Goal: Use online tool/utility: Utilize a website feature to perform a specific function

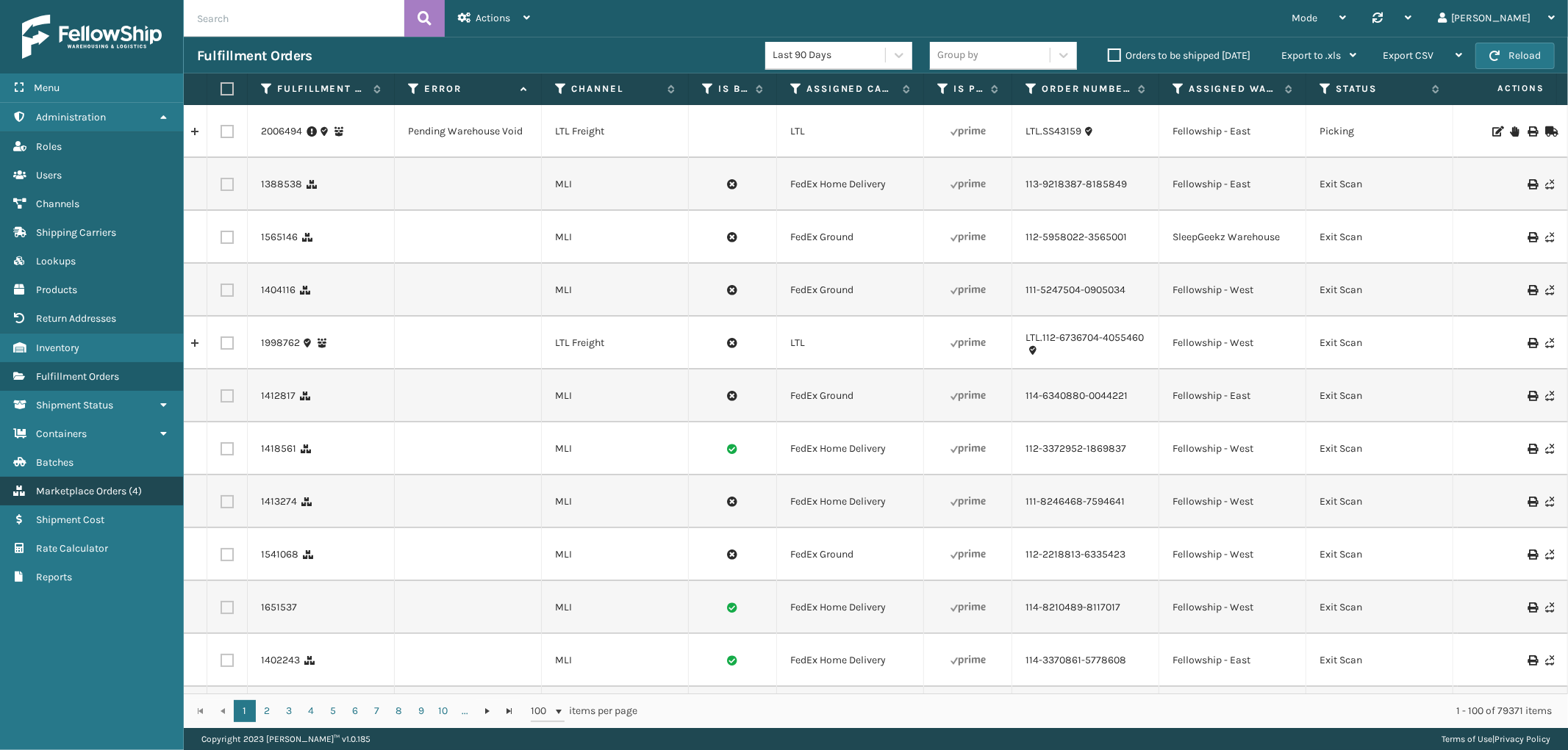
click at [102, 488] on link "Marketplace Orders ( 4 )" at bounding box center [91, 490] width 183 height 29
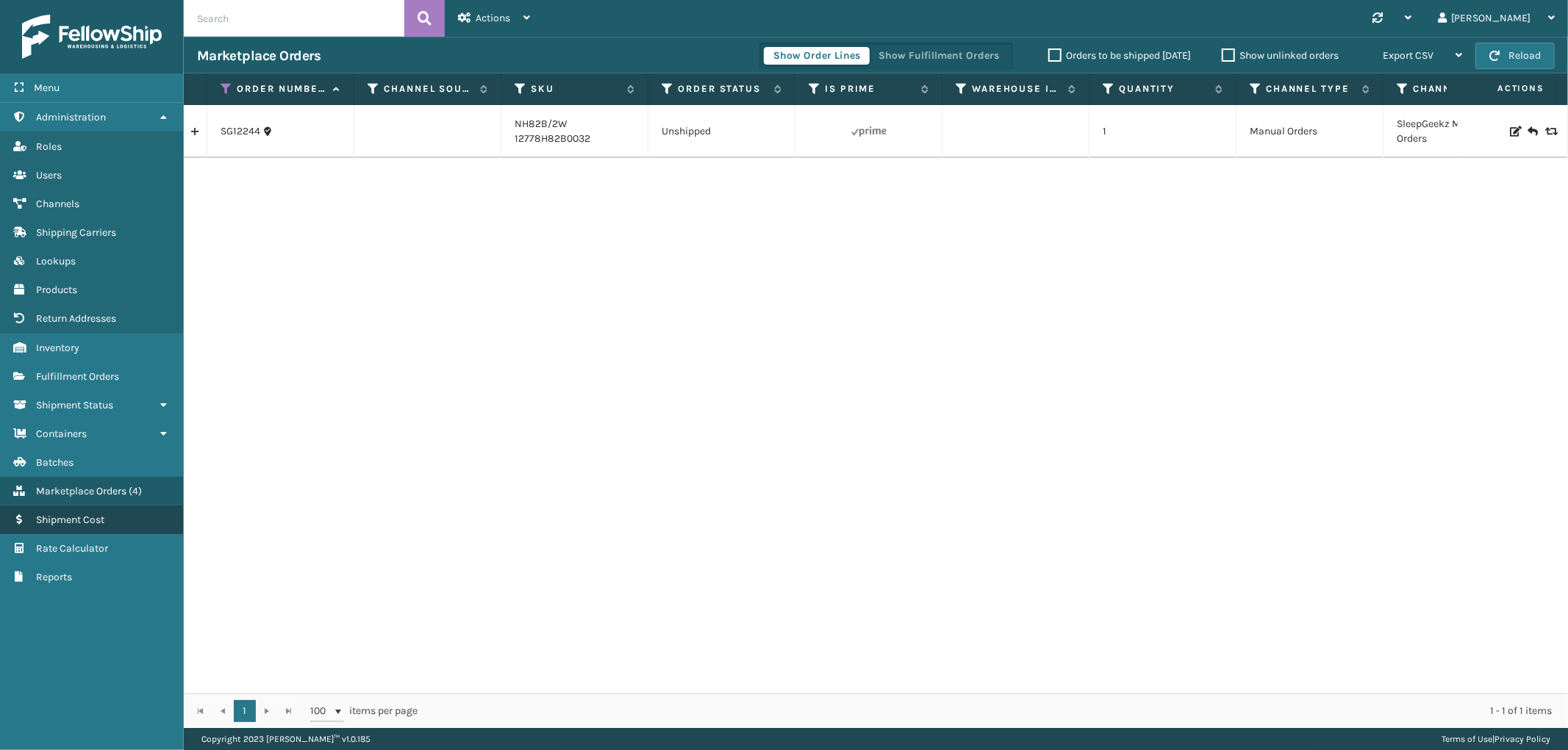
click at [91, 519] on link "Shipment Cost" at bounding box center [91, 519] width 183 height 29
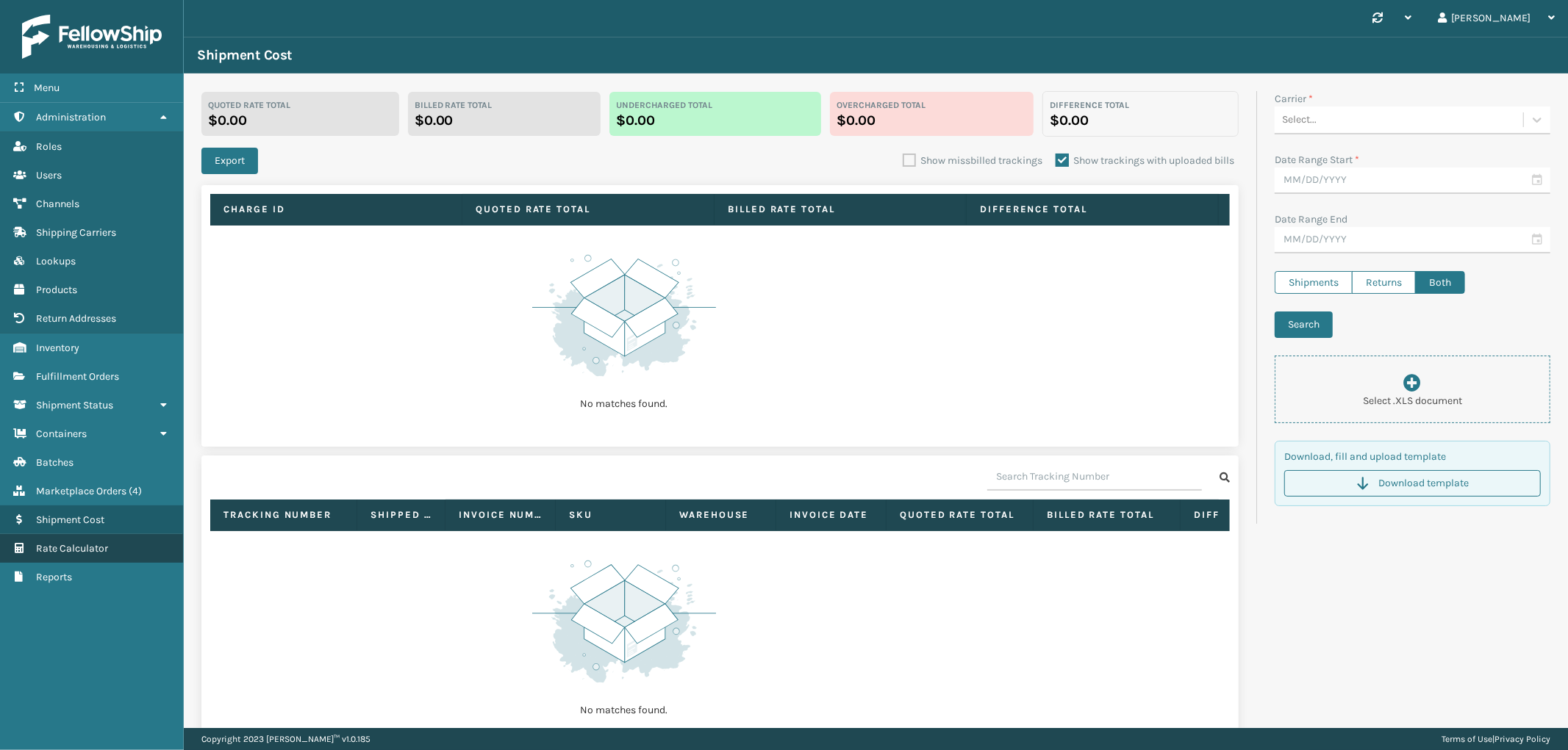
click at [85, 544] on link "Rate Calculator" at bounding box center [91, 548] width 183 height 29
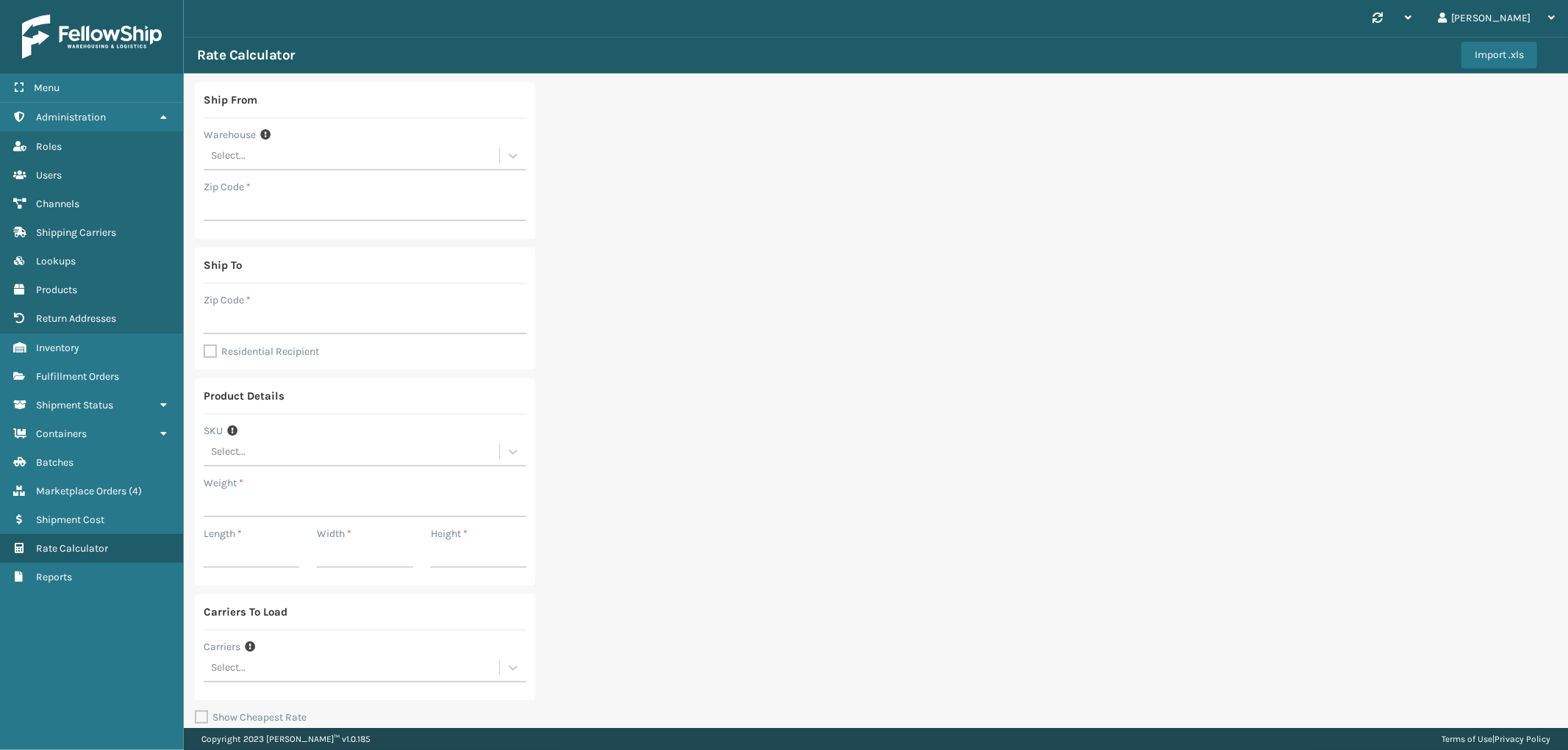
click at [364, 160] on div "Select..." at bounding box center [351, 156] width 295 height 25
click at [313, 270] on div "SleepGeekz Warehouse" at bounding box center [364, 274] width 323 height 28
type input "32208"
drag, startPoint x: 295, startPoint y: 324, endPoint x: 333, endPoint y: 306, distance: 42.0
click at [295, 324] on input "Zip Code *" at bounding box center [364, 321] width 323 height 27
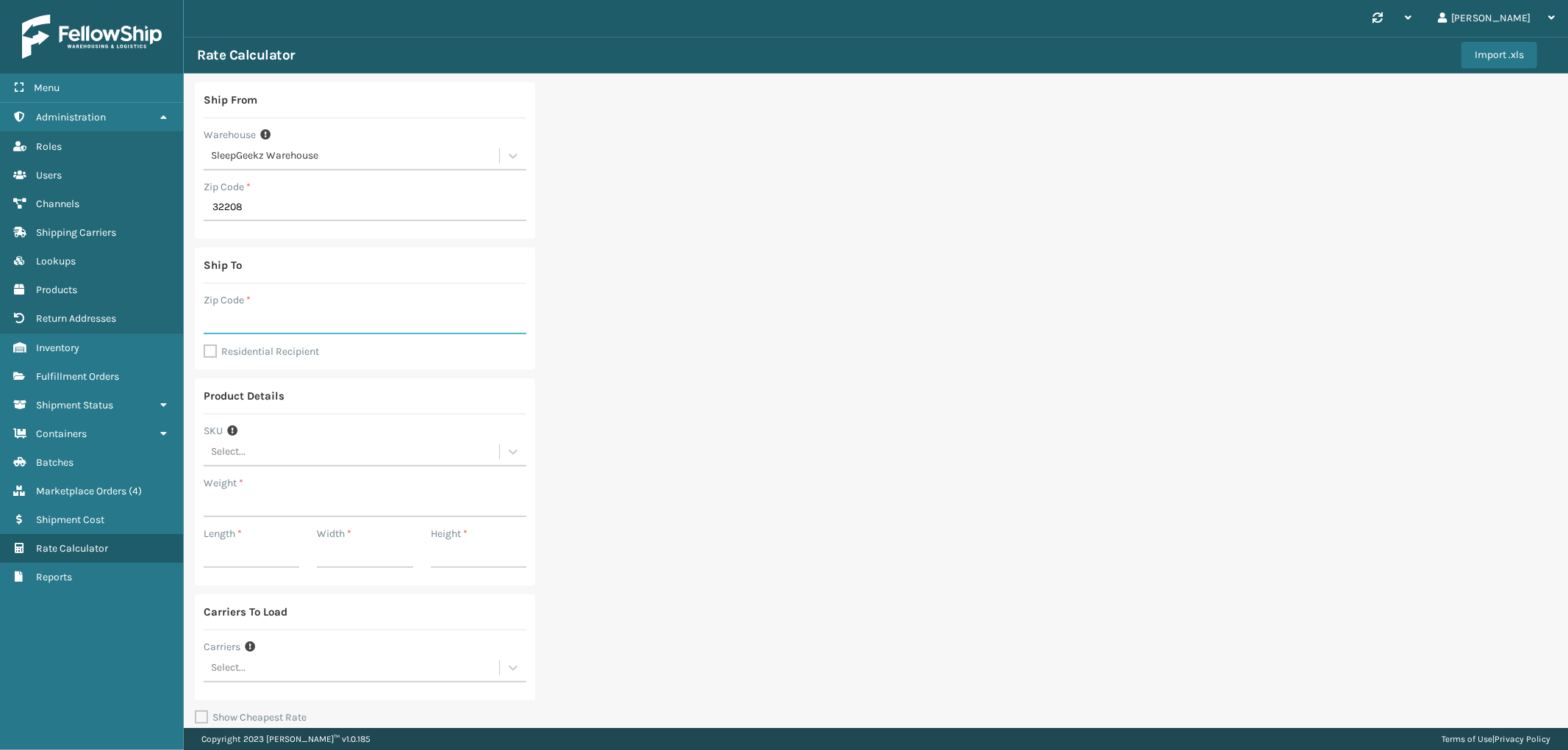
type input "74136"
click at [283, 346] on label "Residential Recipient" at bounding box center [261, 351] width 116 height 13
click at [204, 344] on input "Residential Recipient" at bounding box center [203, 343] width 1 height 1
checkbox input "true"
click at [313, 663] on div "Select..." at bounding box center [351, 668] width 295 height 25
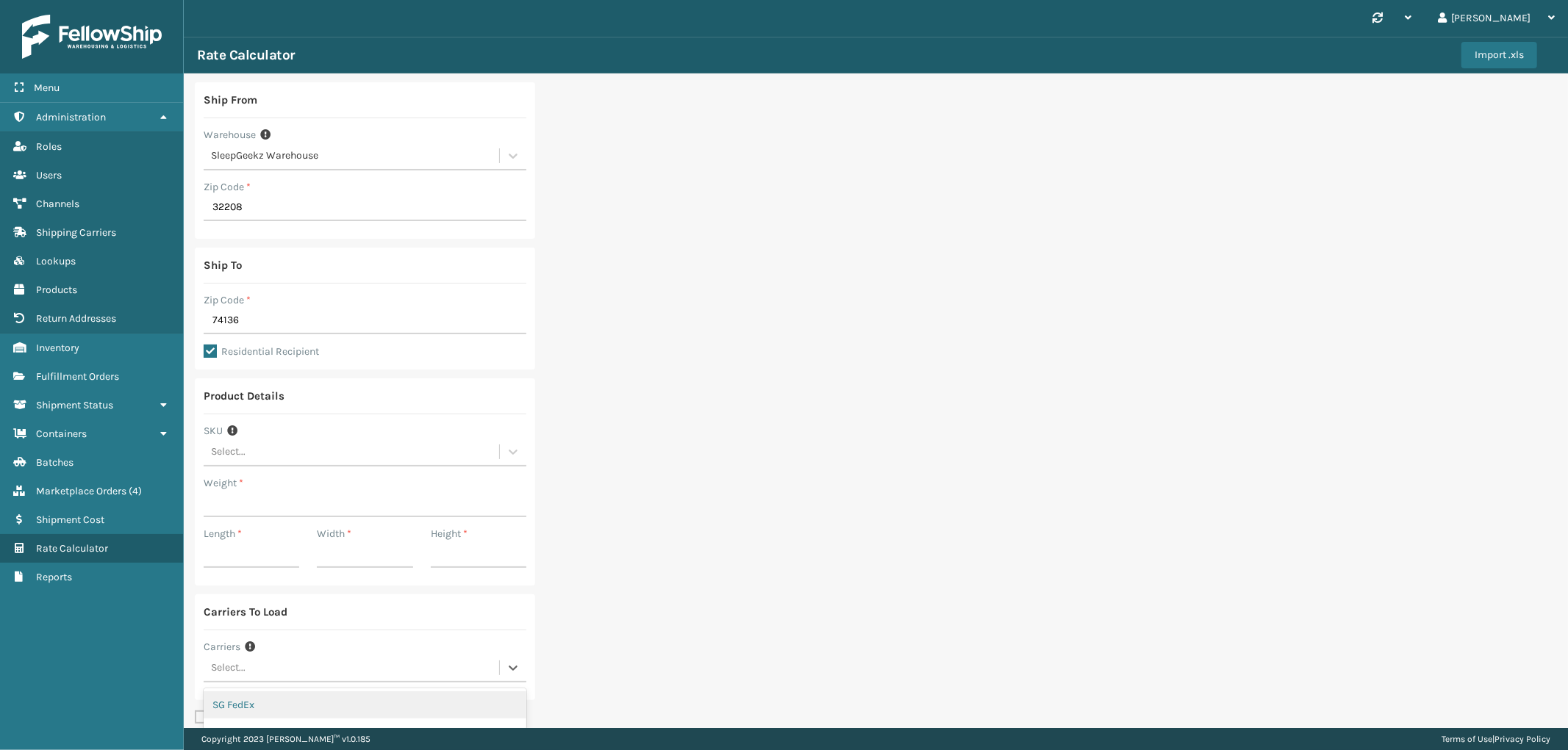
scroll to position [156, 0]
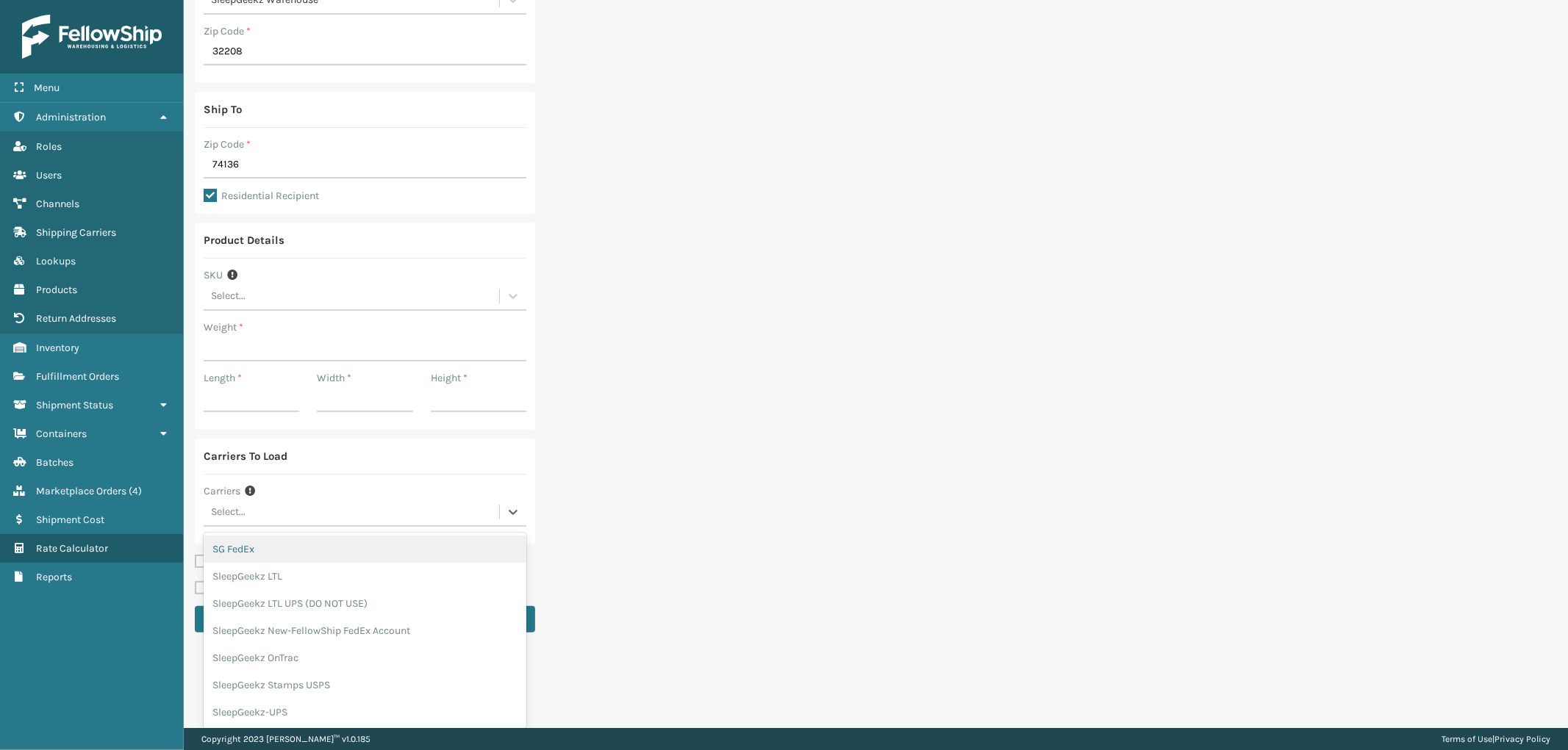
click at [364, 557] on div "SG FedEx" at bounding box center [364, 550] width 323 height 28
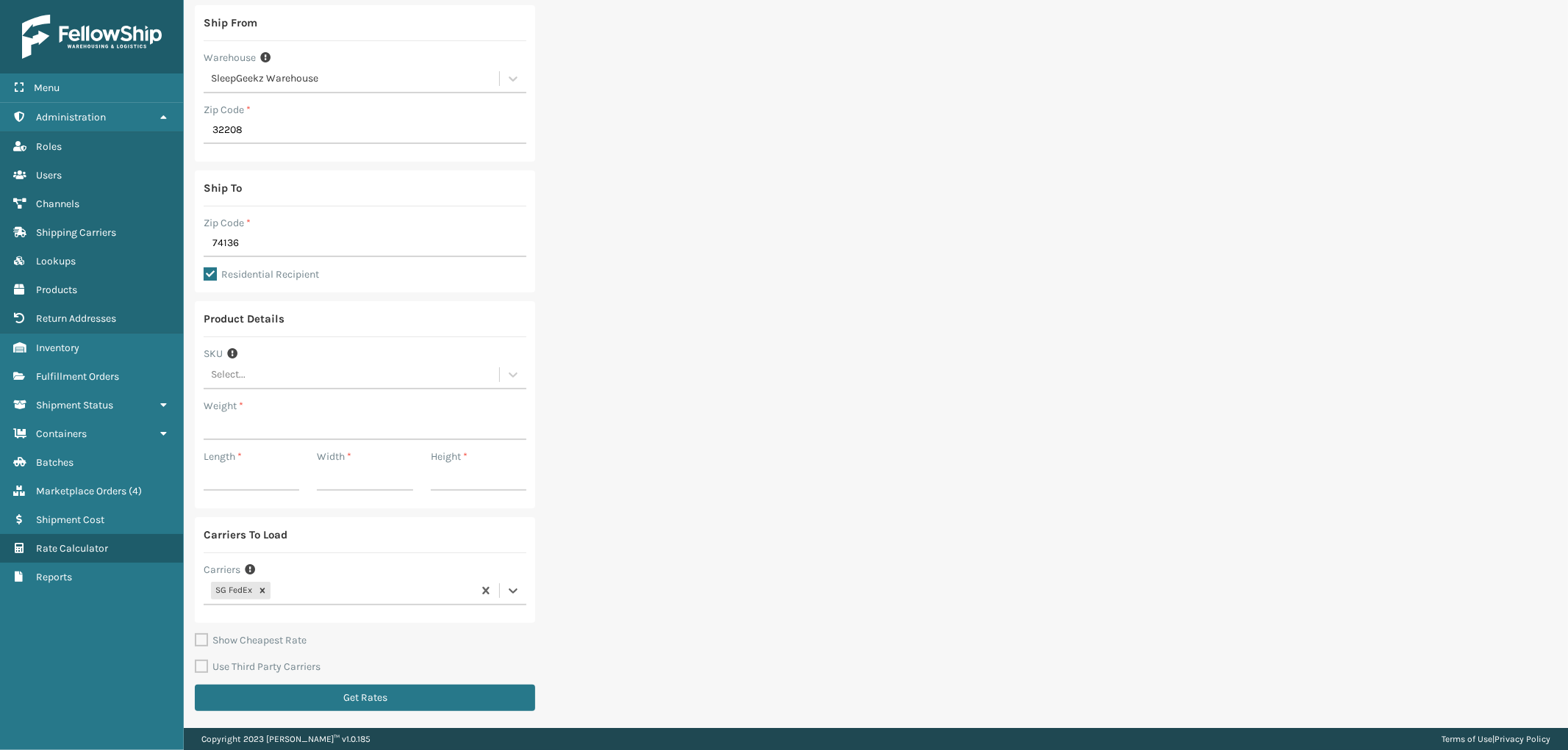
drag, startPoint x: 335, startPoint y: 573, endPoint x: 321, endPoint y: 596, distance: 26.9
click at [335, 575] on div "Carriers" at bounding box center [364, 570] width 323 height 16
click at [321, 596] on div "SG FedEx" at bounding box center [338, 591] width 269 height 25
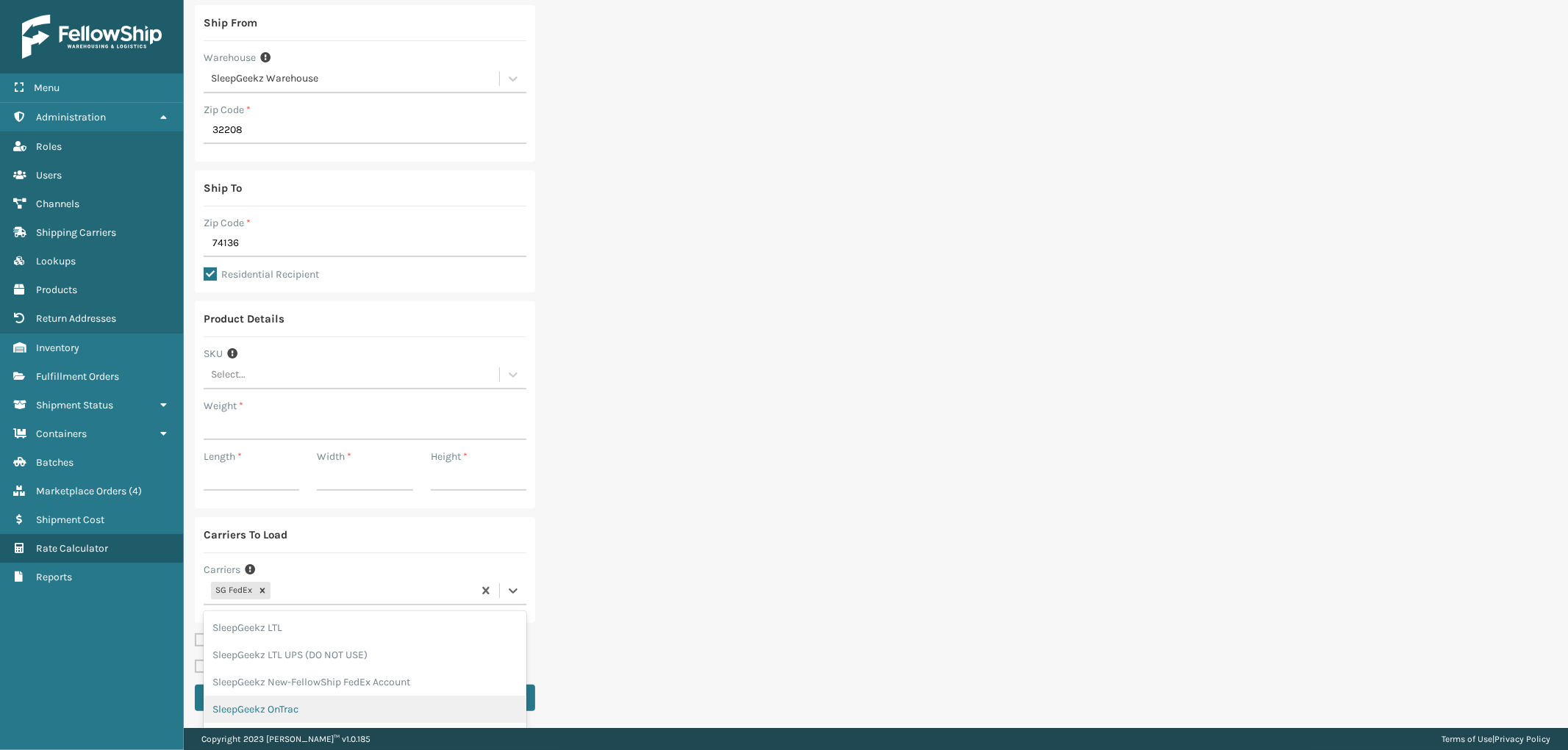
click at [298, 714] on div "SleepGeekz OnTrac" at bounding box center [364, 710] width 323 height 28
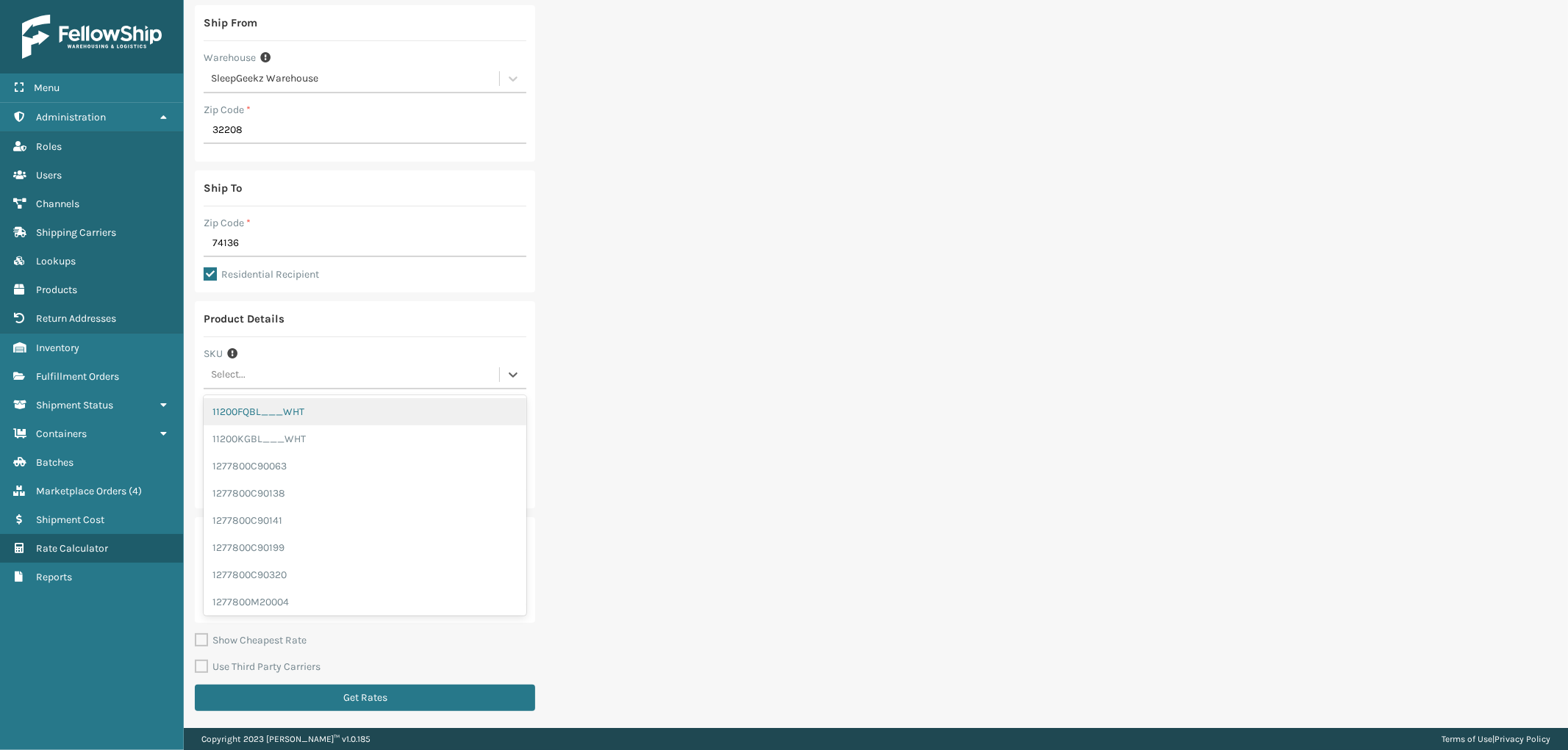
click at [329, 371] on div "Select..." at bounding box center [351, 375] width 295 height 25
type input "e"
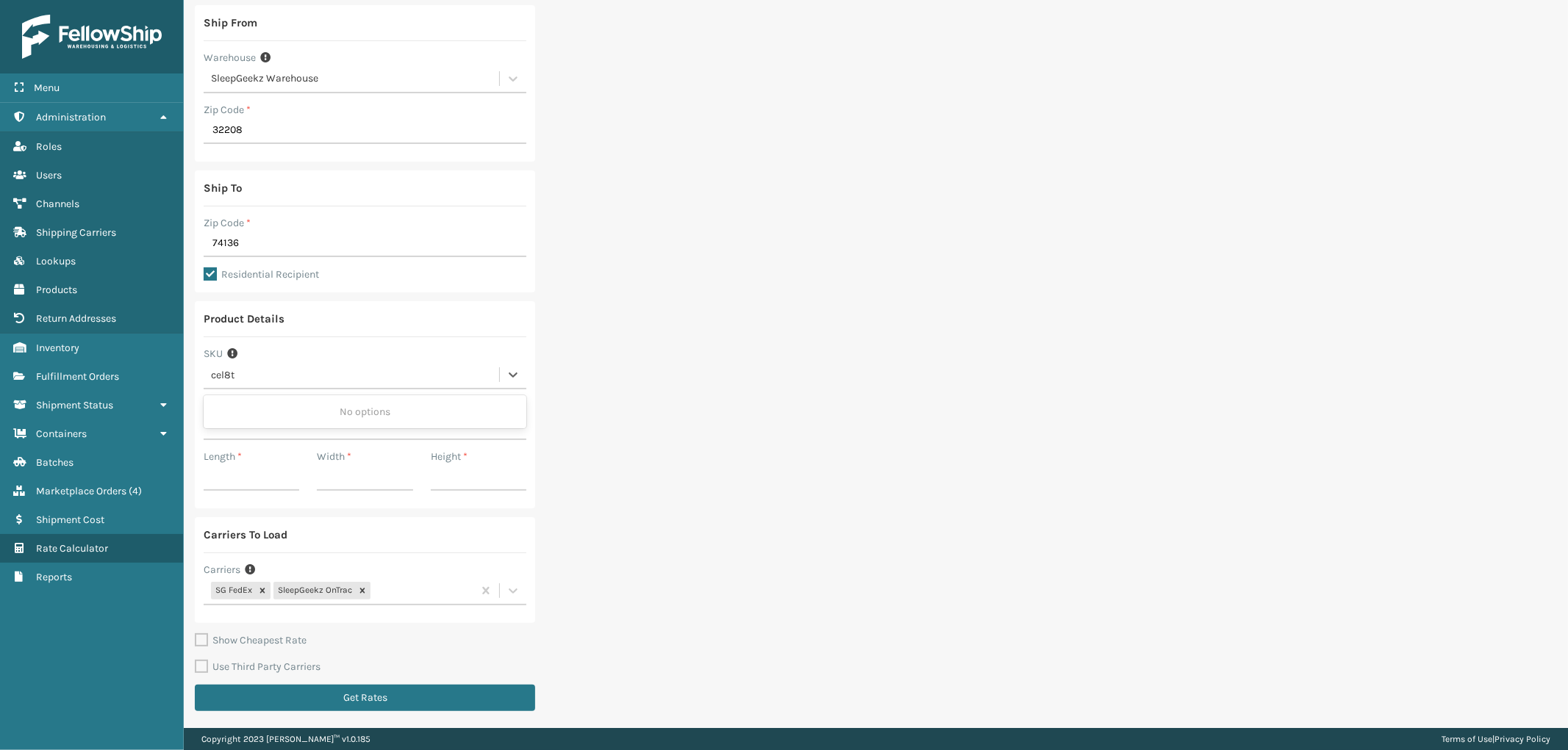
type input "cel8tn"
click at [279, 407] on div "CEL8TN" at bounding box center [364, 412] width 323 height 28
type input "31.13"
type input "40"
type input "13"
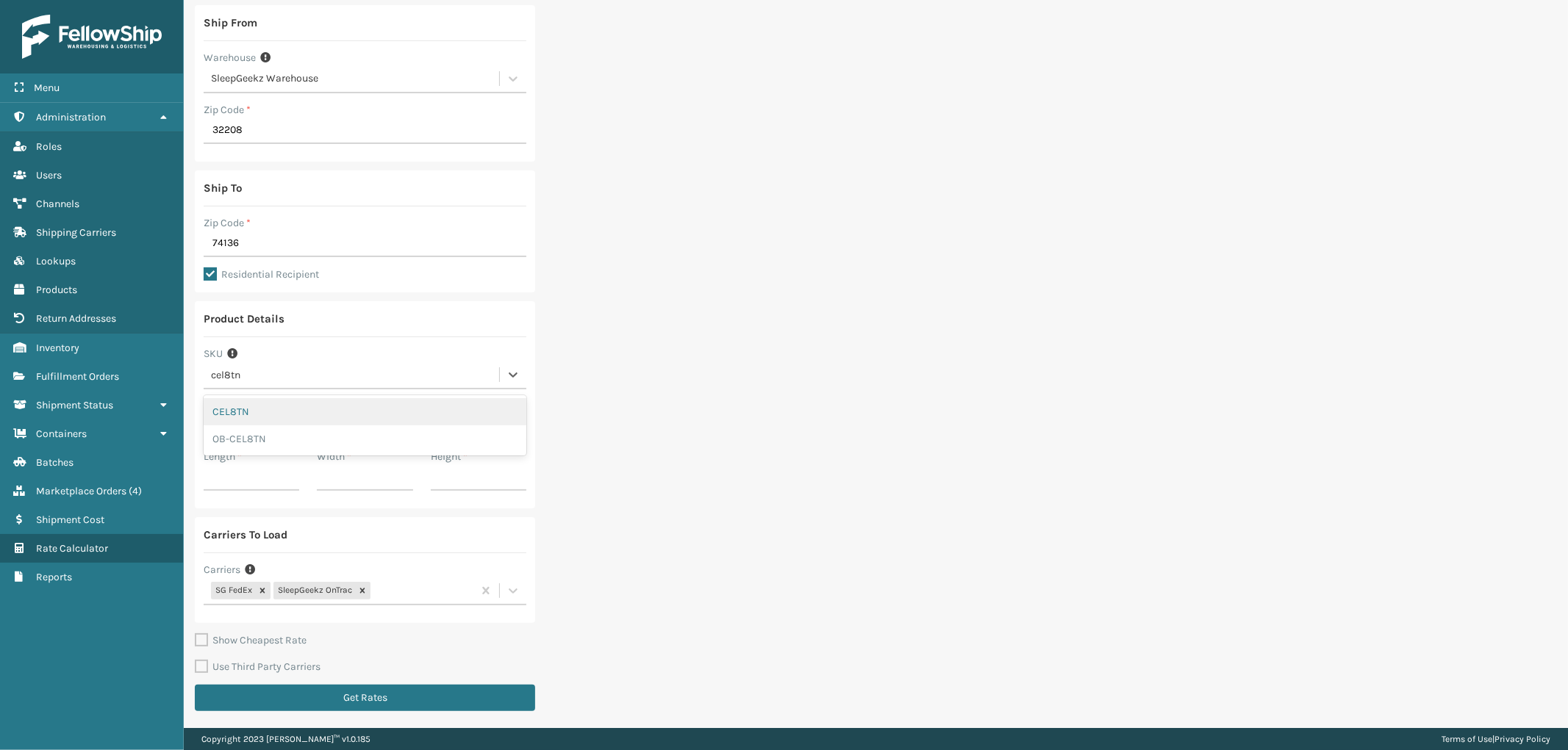
type input "13"
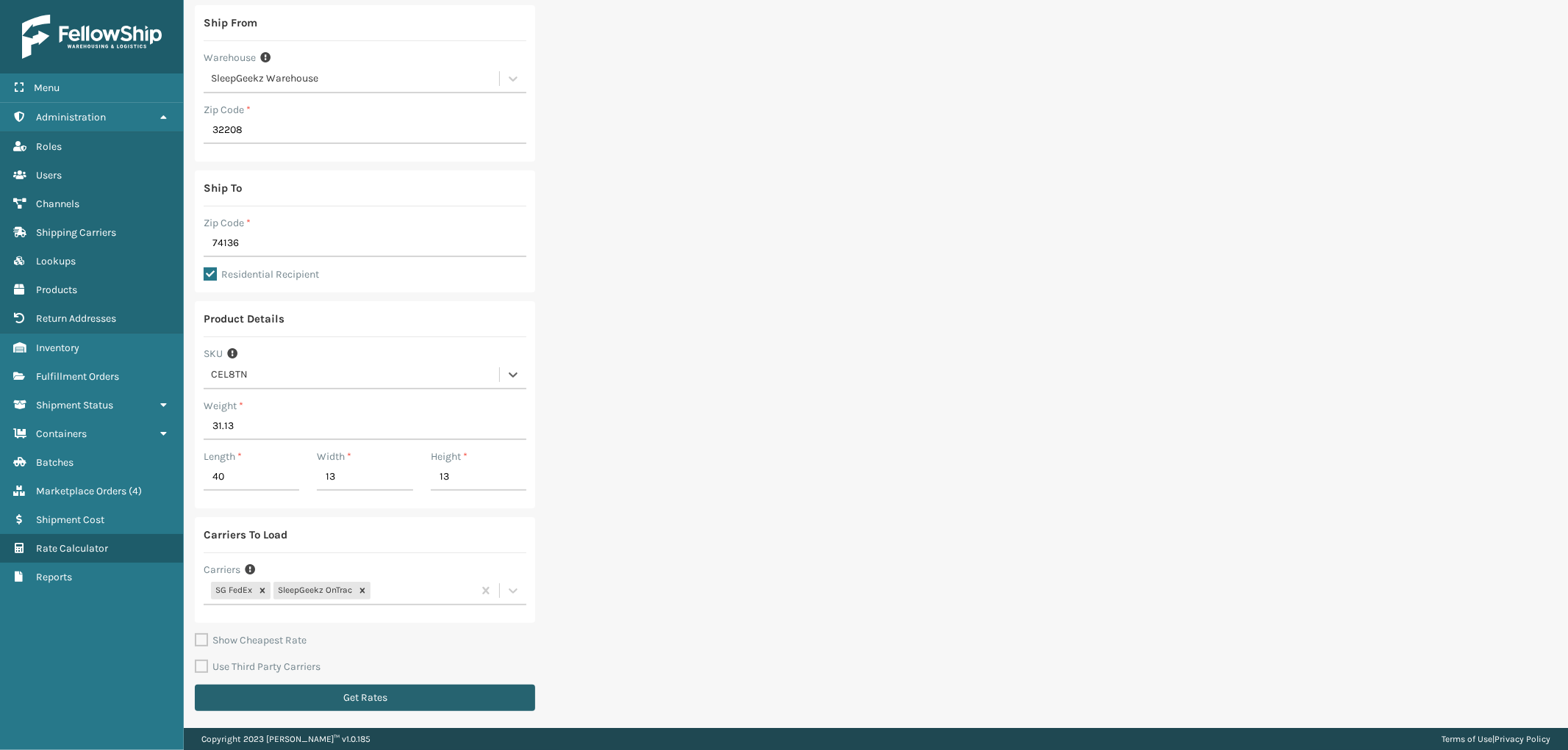
click at [406, 699] on button "Get Rates" at bounding box center [364, 698] width 341 height 27
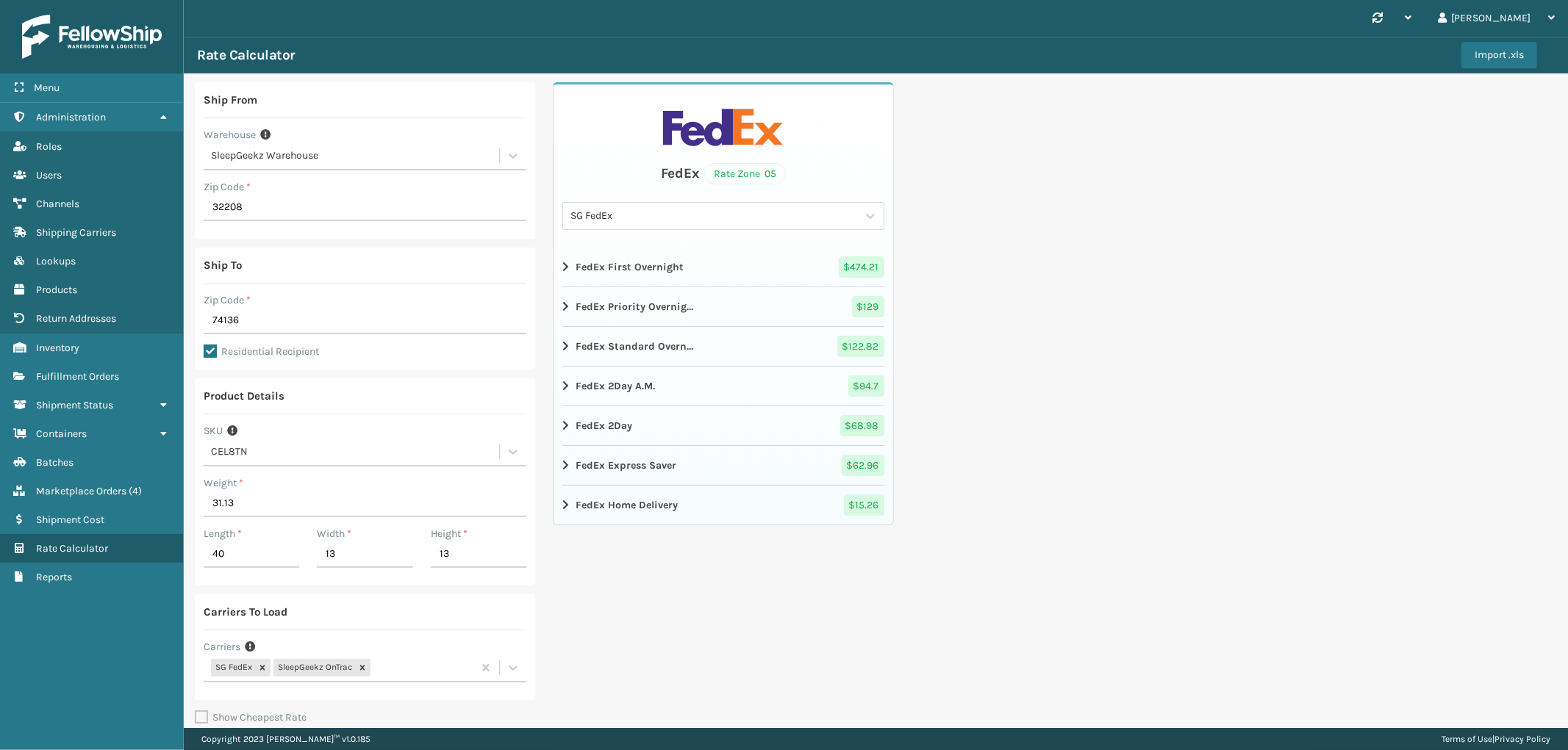
click at [563, 509] on icon at bounding box center [567, 505] width 9 height 12
click at [120, 485] on span "Marketplace Orders" at bounding box center [81, 490] width 91 height 13
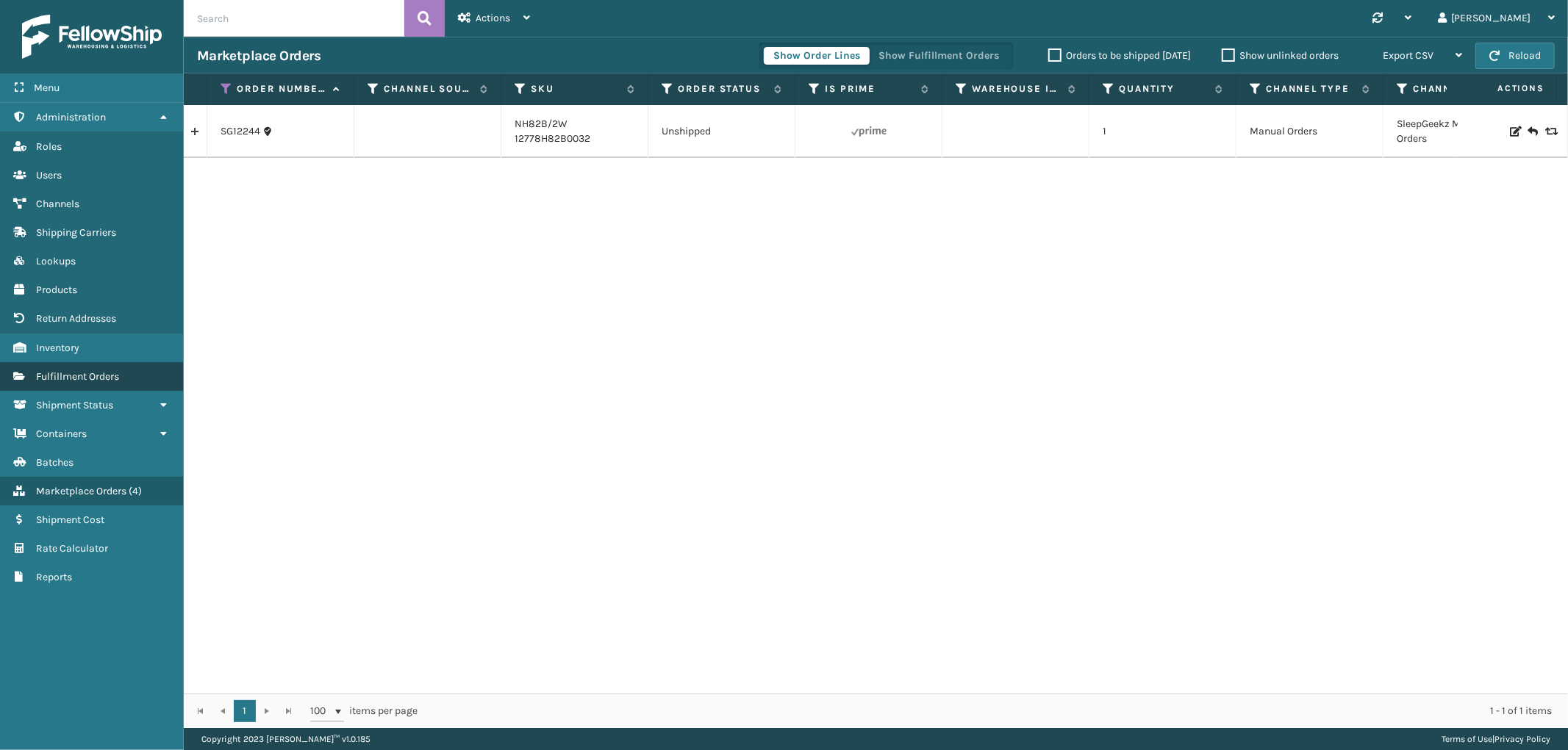
click at [71, 362] on link "Fulfillment Orders" at bounding box center [91, 376] width 183 height 29
